Goal: Information Seeking & Learning: Learn about a topic

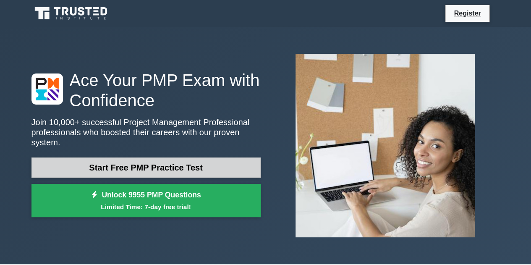
click at [168, 165] on link "Start Free PMP Practice Test" at bounding box center [145, 167] width 229 height 20
